Goal: Task Accomplishment & Management: Complete application form

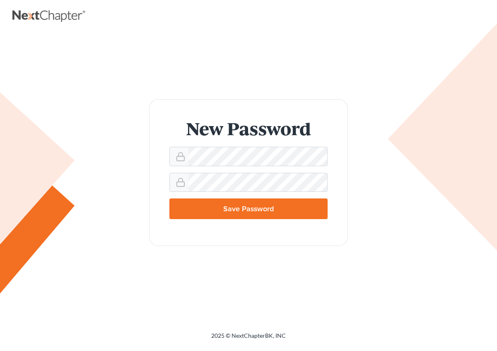
click at [250, 210] on input "Save Password" at bounding box center [248, 209] width 158 height 21
type input "Thinking..."
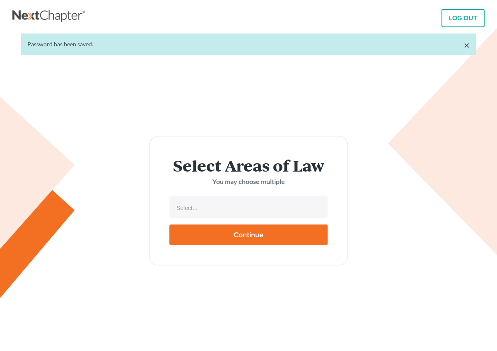
select select
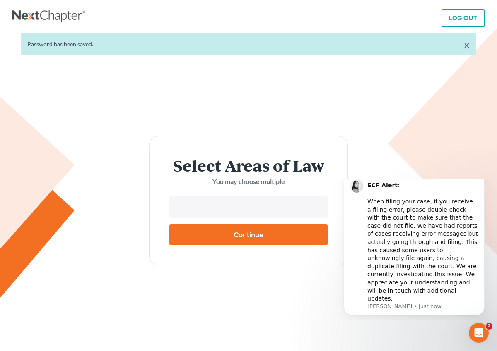
click at [216, 204] on input "text" at bounding box center [247, 208] width 147 height 12
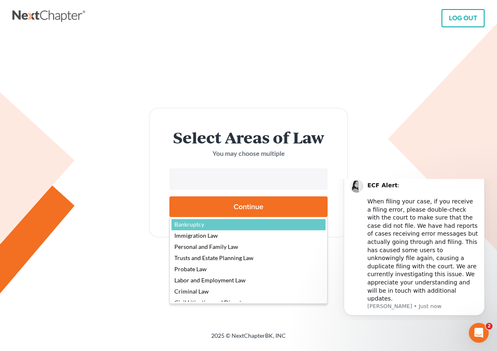
select select "4556"
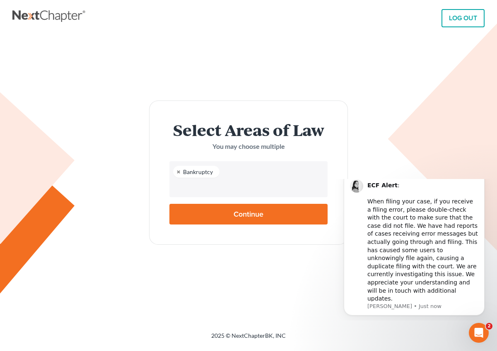
click at [246, 214] on input "Continue" at bounding box center [248, 214] width 158 height 21
type input "Thinking..."
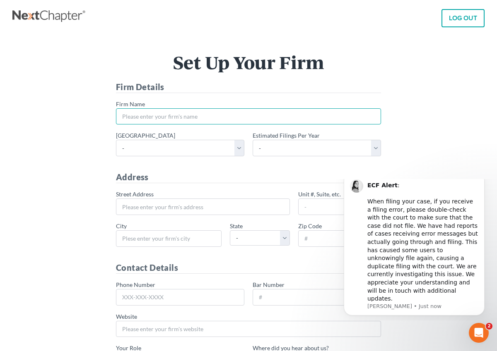
click at [177, 118] on input "* Firm Name" at bounding box center [248, 116] width 265 height 17
type input "[PERSON_NAME]"
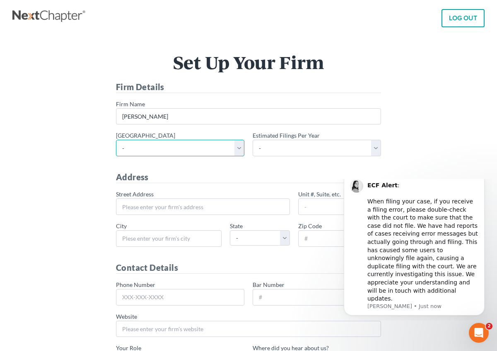
click at [116, 140] on select "- [US_STATE] - [GEOGRAPHIC_DATA] [US_STATE] - [GEOGRAPHIC_DATA][US_STATE] - Sou…" at bounding box center [180, 148] width 128 height 17
select select "9"
click option "[US_STATE] - Eastern" at bounding box center [0, 0] width 0 height 0
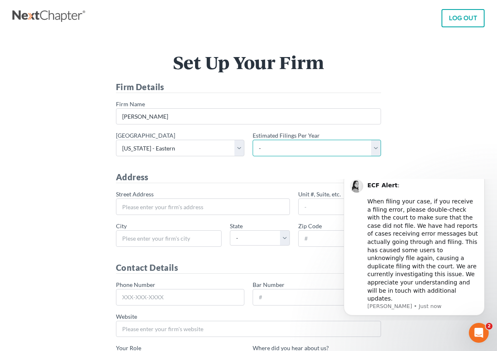
click at [252, 140] on select "- 1-10 11-50 50+" at bounding box center [316, 148] width 128 height 17
select select "1"
click option "1-10" at bounding box center [0, 0] width 0 height 0
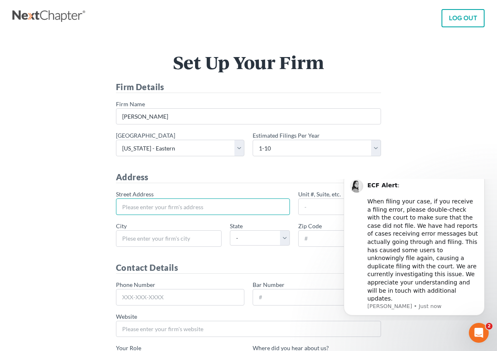
click at [181, 210] on input "* Street Address" at bounding box center [203, 207] width 174 height 17
type input "[DOMAIN_NAME] 638"
type input "[PERSON_NAME]"
select select "CA"
type input "93247"
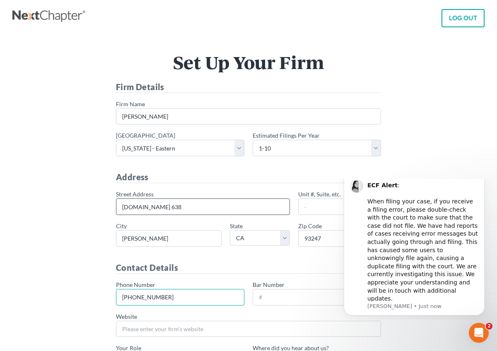
type input "[PHONE_NUMBER]"
type input "0"
type input "187370"
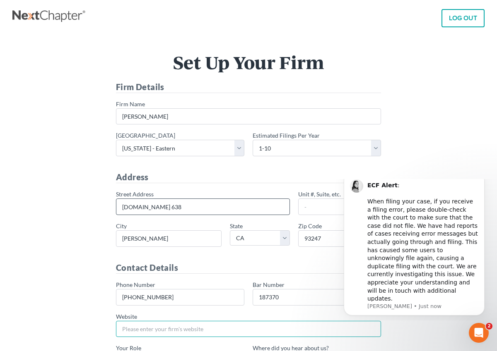
scroll to position [111, 0]
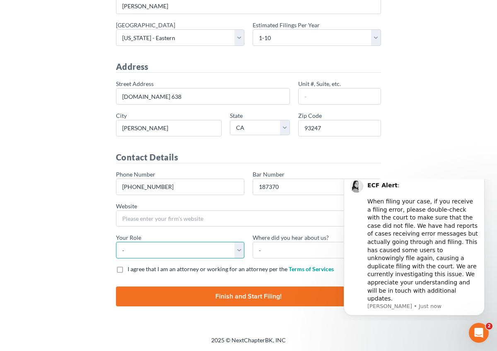
click at [116, 242] on select "- Attorney Paralegal Assistant" at bounding box center [180, 250] width 128 height 17
select select "attorney"
click option "Attorney" at bounding box center [0, 0] width 0 height 0
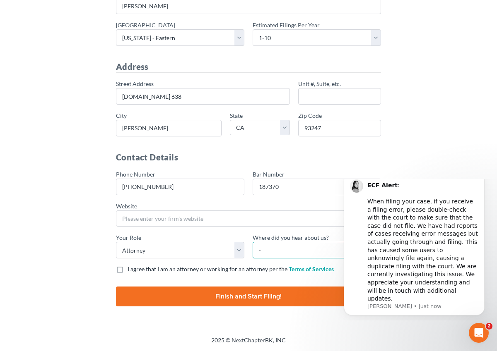
click at [252, 242] on select "- Bar association Capterra Clio Email Facebook Google Word of mouth Other" at bounding box center [316, 250] width 128 height 17
select select "Word of Mouth"
click option "Word of mouth" at bounding box center [0, 0] width 0 height 0
click at [127, 272] on label "I agree that I am an attorney or working for an attorney per the Terms of Servi…" at bounding box center [230, 269] width 206 height 8
click at [131, 271] on input "I agree that I am an attorney or working for an attorney per the Terms of Servi…" at bounding box center [133, 267] width 5 height 5
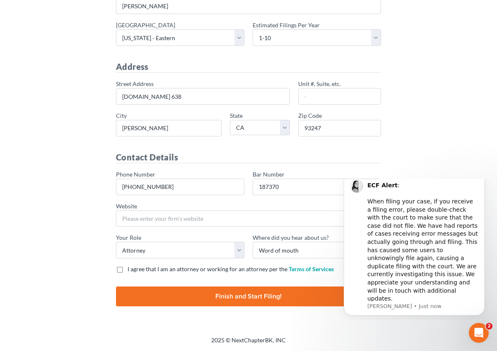
checkbox input "true"
click at [230, 296] on input "Finish and Start Filing!" at bounding box center [248, 297] width 265 height 20
type input "Thinking..."
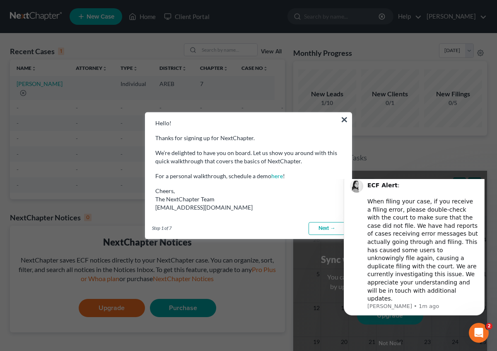
click at [322, 232] on link "Next →" at bounding box center [326, 228] width 36 height 13
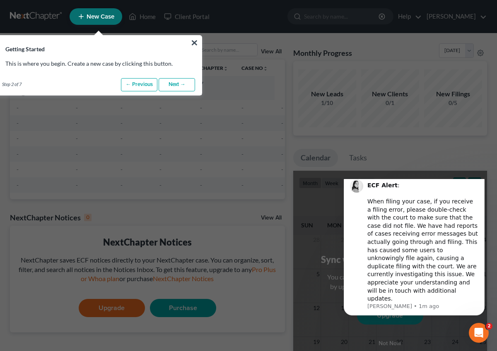
click at [100, 18] on span "New Case" at bounding box center [101, 17] width 28 height 6
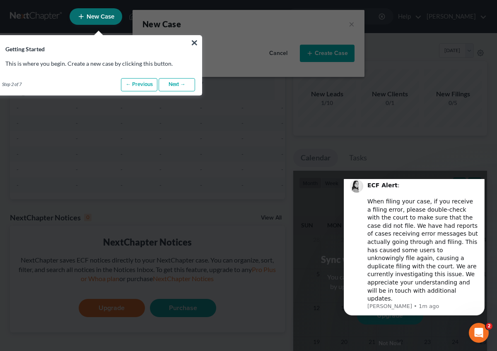
select select "5"
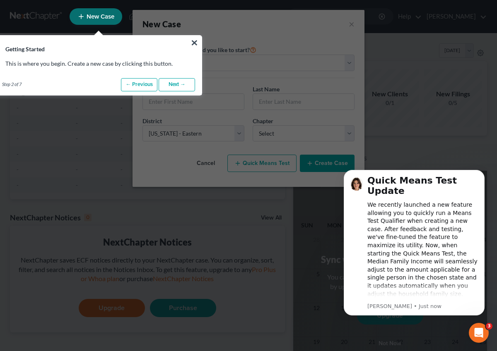
click at [173, 87] on link "Next →" at bounding box center [177, 84] width 36 height 13
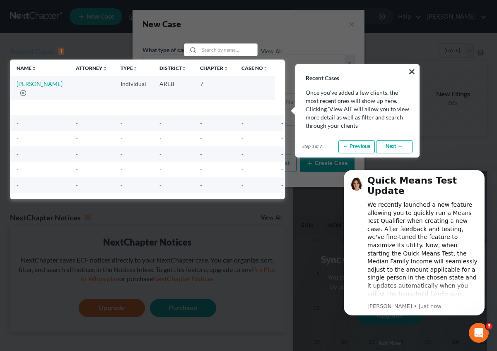
click at [397, 145] on link "Next →" at bounding box center [394, 146] width 36 height 13
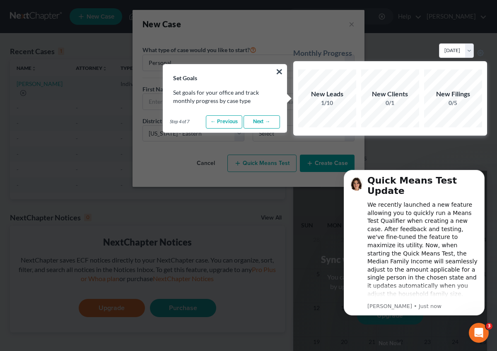
click at [258, 125] on link "Next →" at bounding box center [261, 121] width 36 height 13
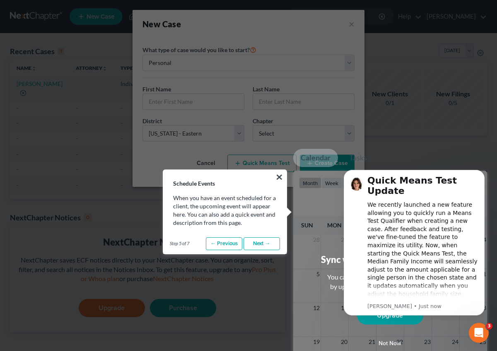
click at [260, 246] on link "Next →" at bounding box center [261, 244] width 36 height 13
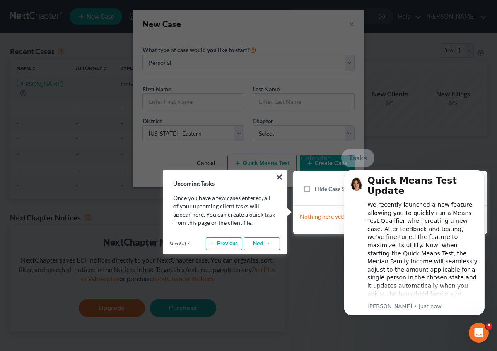
click at [315, 227] on div "Nothing here yet!" at bounding box center [390, 220] width 194 height 28
click at [266, 245] on link "Next →" at bounding box center [261, 244] width 36 height 13
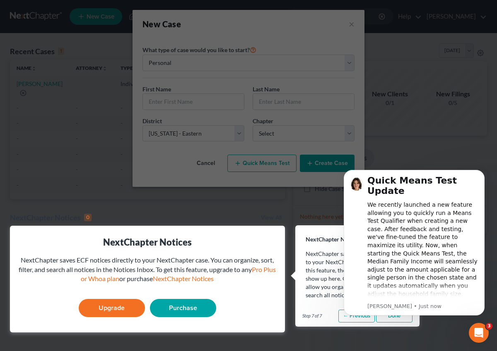
click at [387, 166] on html "Quick Means Test Update We recently launched a new feature allowing you to quic…" at bounding box center [414, 164] width 166 height 3
click at [482, 173] on icon "Dismiss notification" at bounding box center [481, 172] width 3 height 3
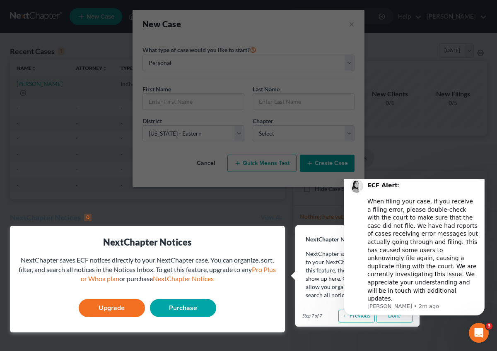
click at [483, 176] on icon "Dismiss notification" at bounding box center [481, 174] width 3 height 3
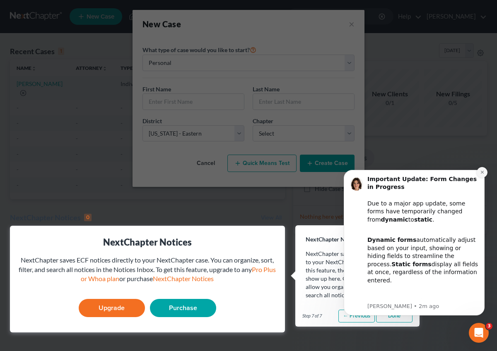
click at [480, 176] on button "Dismiss notification" at bounding box center [481, 172] width 11 height 11
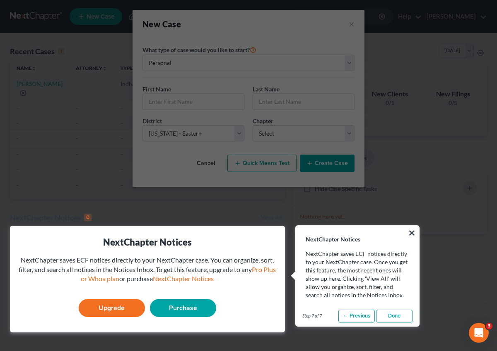
click at [393, 319] on link "Done" at bounding box center [394, 316] width 36 height 13
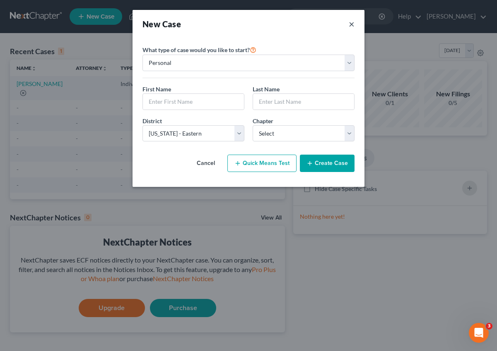
click at [350, 24] on button "×" at bounding box center [352, 24] width 6 height 12
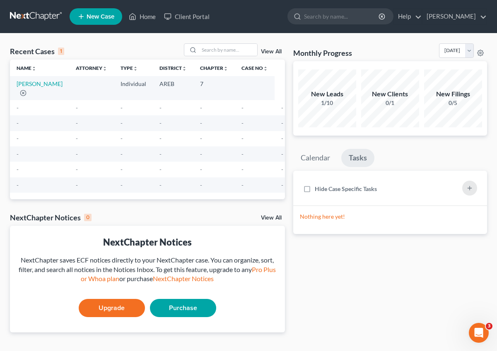
click at [416, 154] on ul "Calendar Tasks" at bounding box center [390, 160] width 194 height 22
click at [421, 17] on link "Help" at bounding box center [408, 16] width 28 height 15
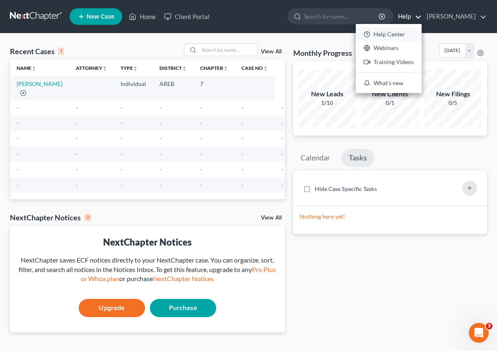
click at [403, 36] on link "Help Center" at bounding box center [389, 34] width 66 height 14
